Goal: Task Accomplishment & Management: Use online tool/utility

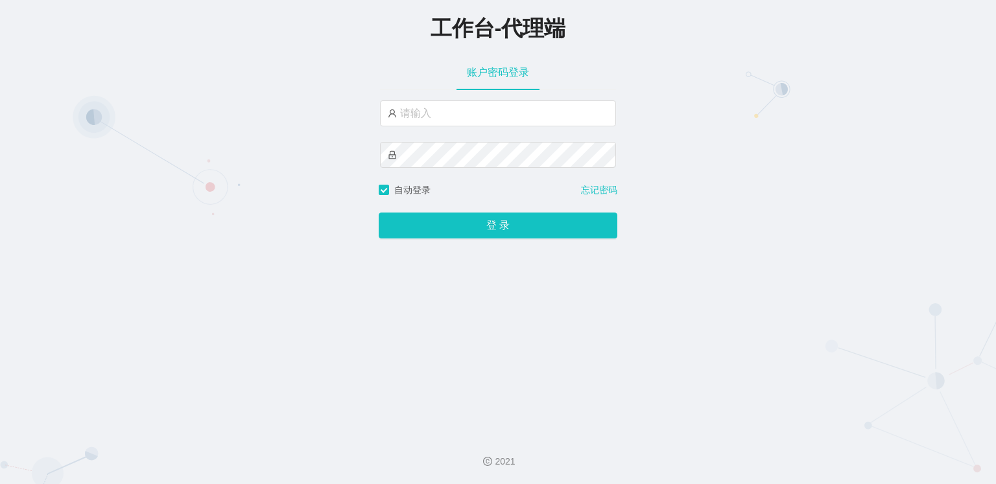
click at [915, 183] on div "工作台-代理端 账户密码登录 自动登录 忘记密码 登 录" at bounding box center [498, 212] width 996 height 424
click at [449, 123] on input "text" at bounding box center [498, 113] width 236 height 26
paste input "laowei888"
type input "laowei888"
click at [779, 221] on div "工作台-代理端 账户密码登录 laowei888 自动登录 忘记密码 登 录" at bounding box center [498, 212] width 996 height 424
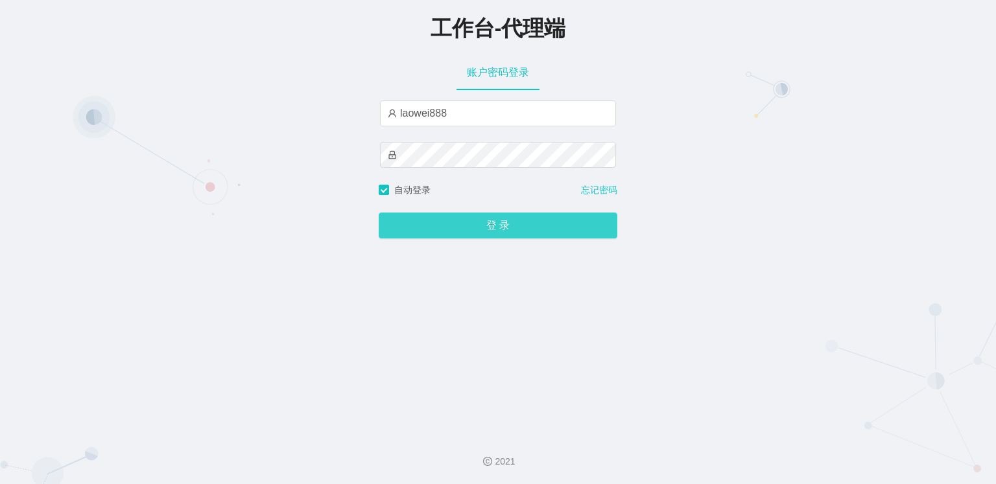
click at [526, 216] on button "登 录" at bounding box center [498, 226] width 239 height 26
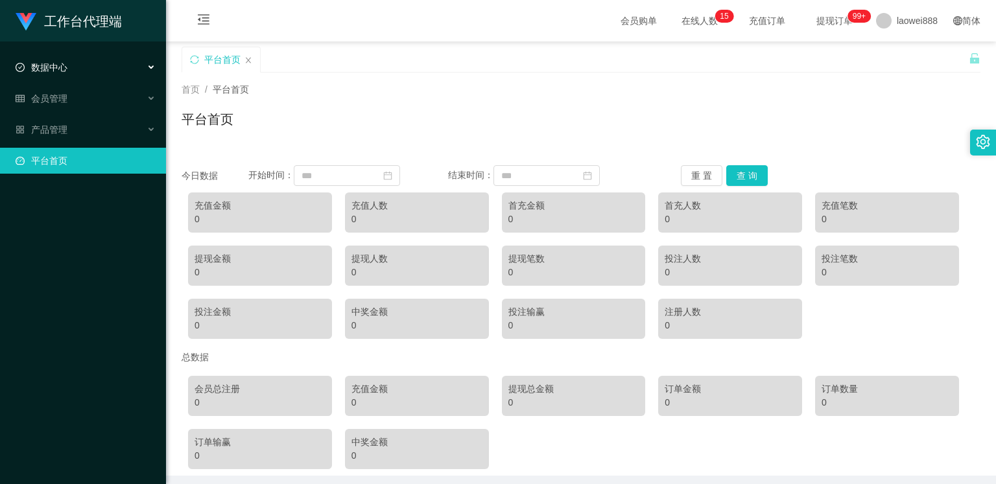
click at [52, 63] on span "数据中心" at bounding box center [42, 67] width 52 height 10
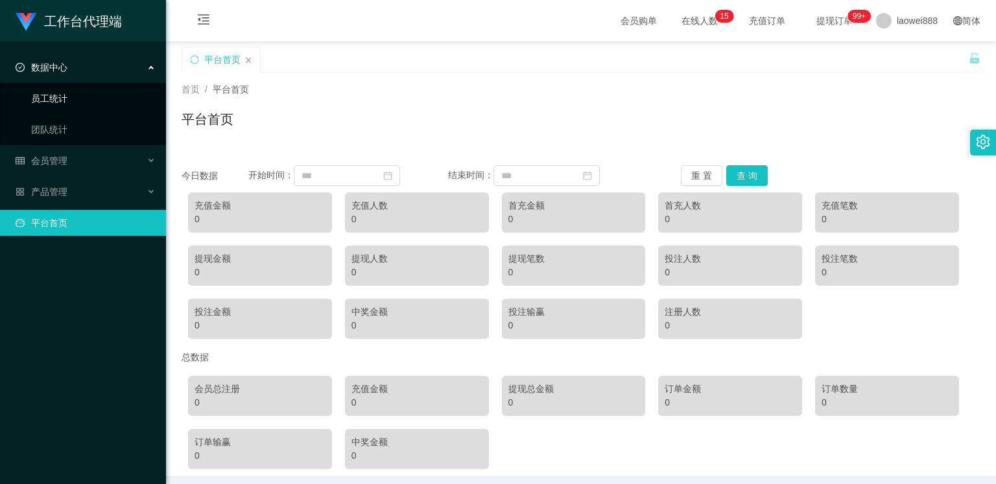
click at [70, 97] on link "员工统计" at bounding box center [93, 99] width 124 height 26
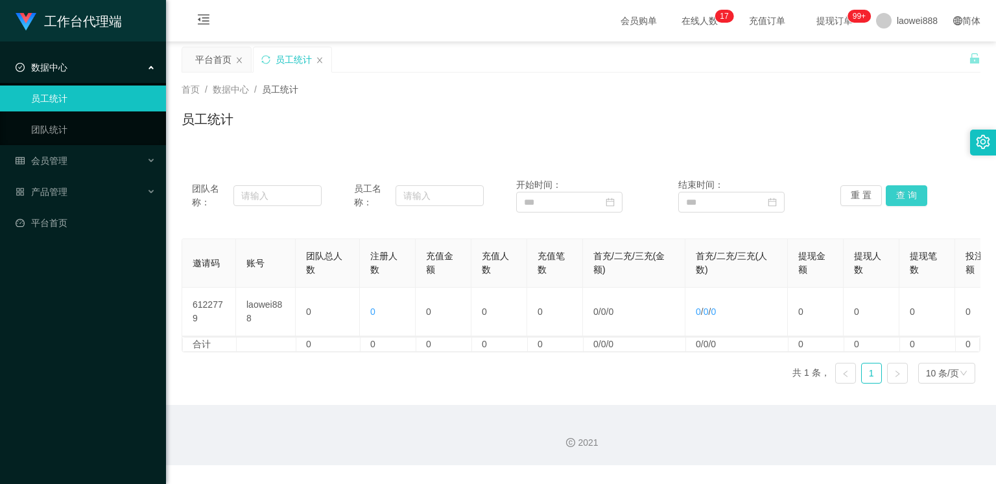
click at [905, 197] on button "查 询" at bounding box center [905, 195] width 41 height 21
click at [63, 135] on link "团队统计" at bounding box center [93, 130] width 124 height 26
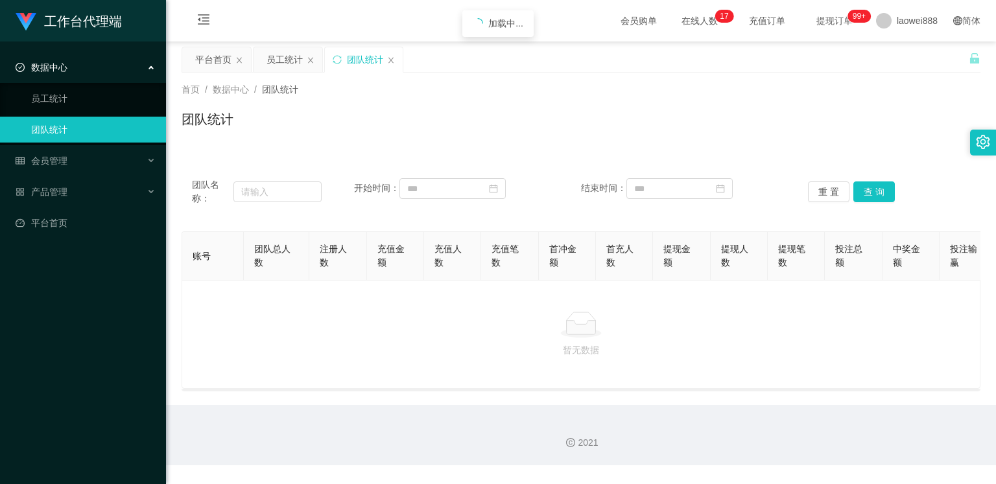
click at [876, 179] on div "重 置 查 询" at bounding box center [873, 191] width 130 height 27
click at [872, 185] on button "查 询" at bounding box center [873, 191] width 41 height 21
click at [677, 9] on span "在线人数 0 1 2 3 4 5 6 7 8 9 0 1 2 3 4 5 6 7 8 9 0 1 2 3 4 5 6 7 8 9 0 1 2 3 4 5 6 …" at bounding box center [699, 20] width 67 height 41
